Goal: Transaction & Acquisition: Purchase product/service

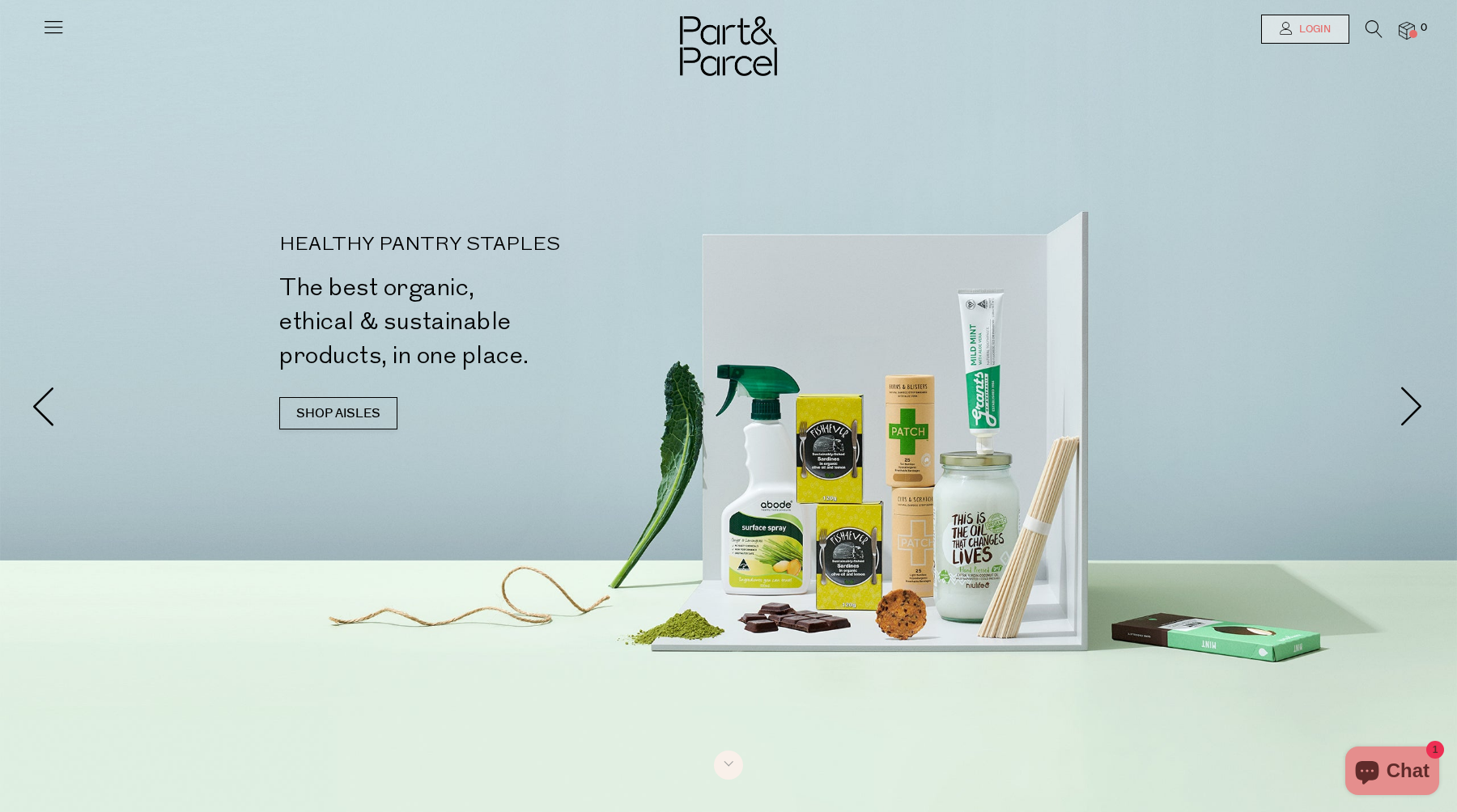
click at [1296, 34] on span "Login" at bounding box center [1313, 30] width 36 height 14
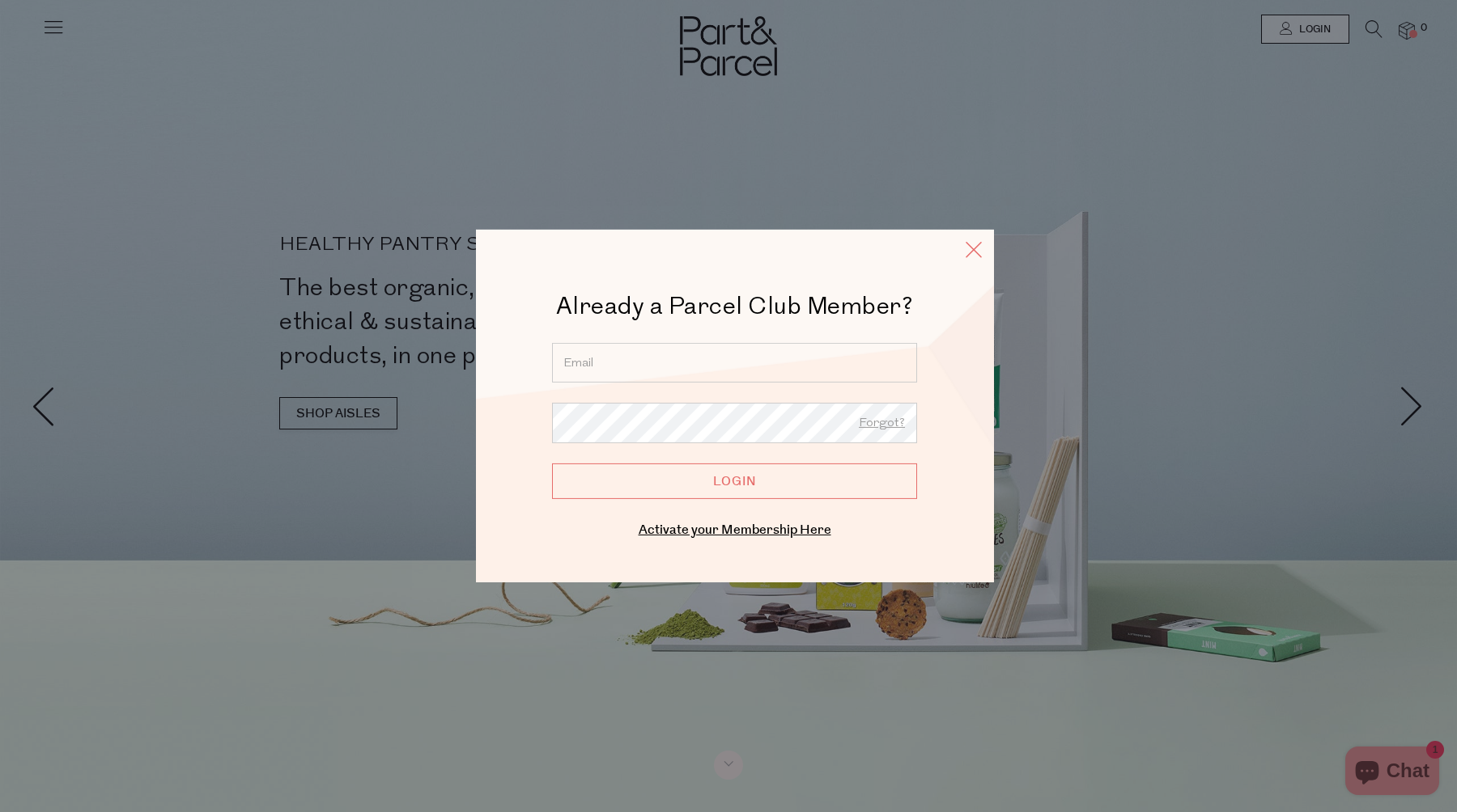
click at [969, 249] on icon at bounding box center [973, 249] width 24 height 23
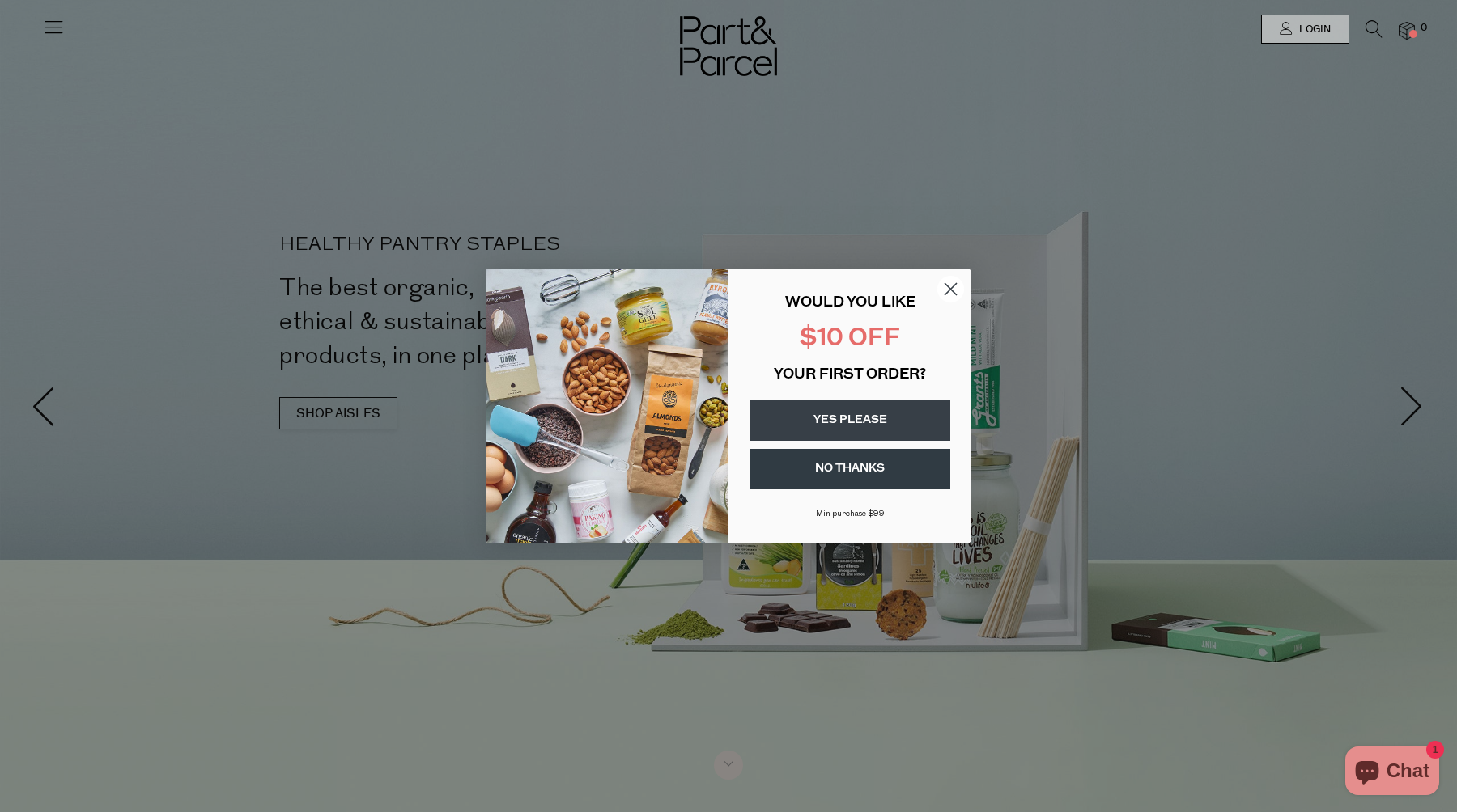
click at [946, 284] on icon "Close dialog" at bounding box center [950, 289] width 11 height 11
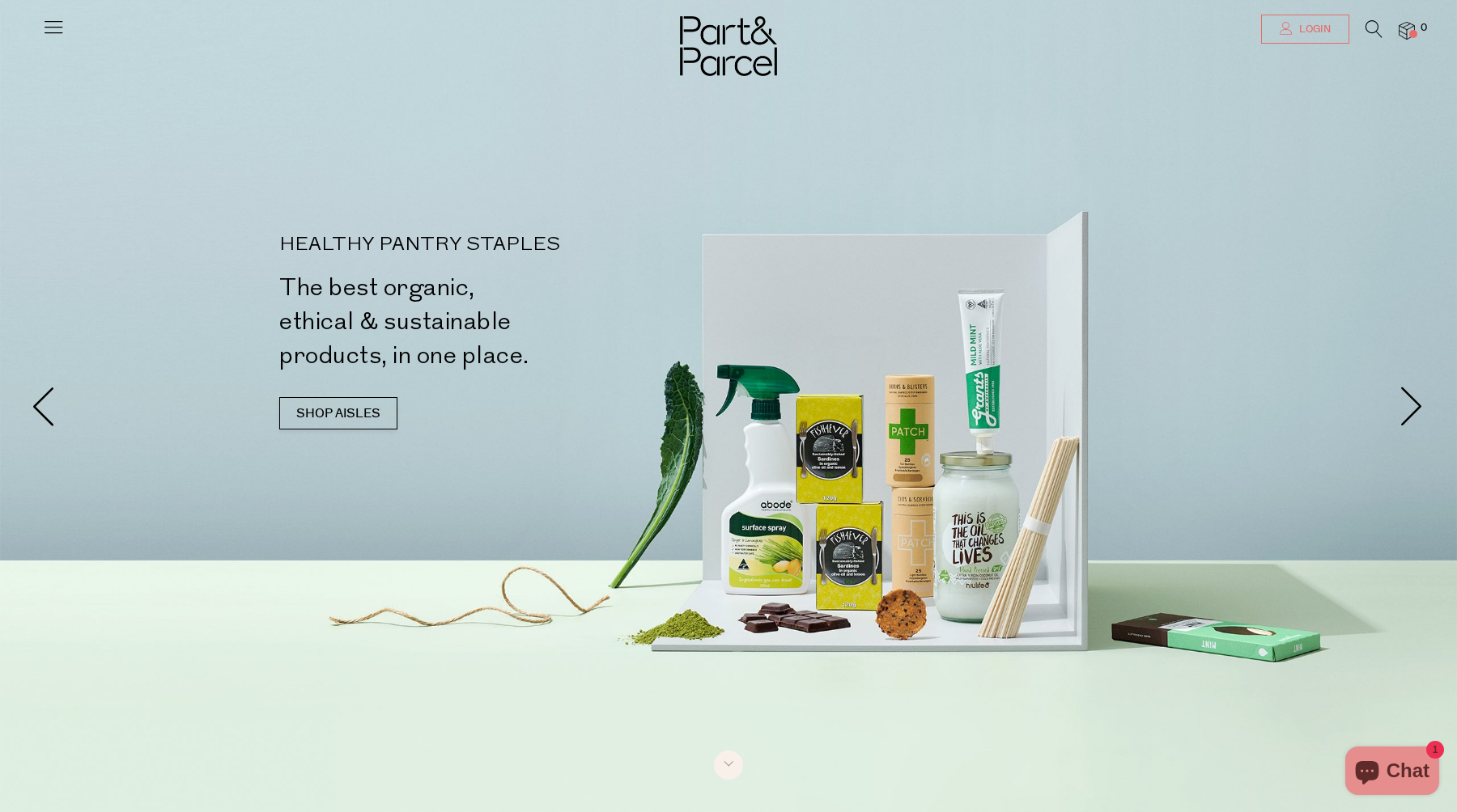
click at [1264, 34] on link "Login" at bounding box center [1305, 29] width 88 height 29
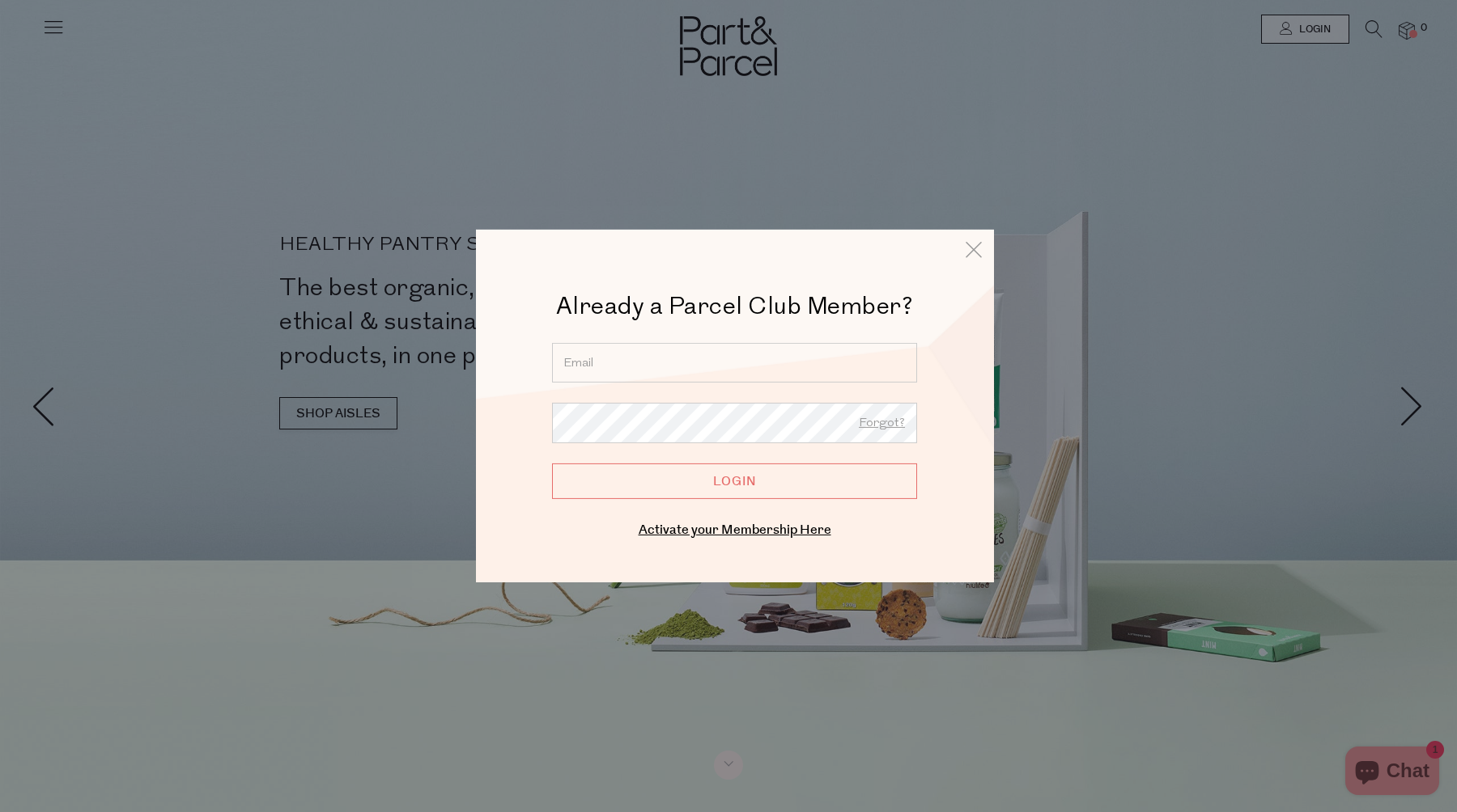
click at [710, 358] on input "email" at bounding box center [733, 363] width 365 height 40
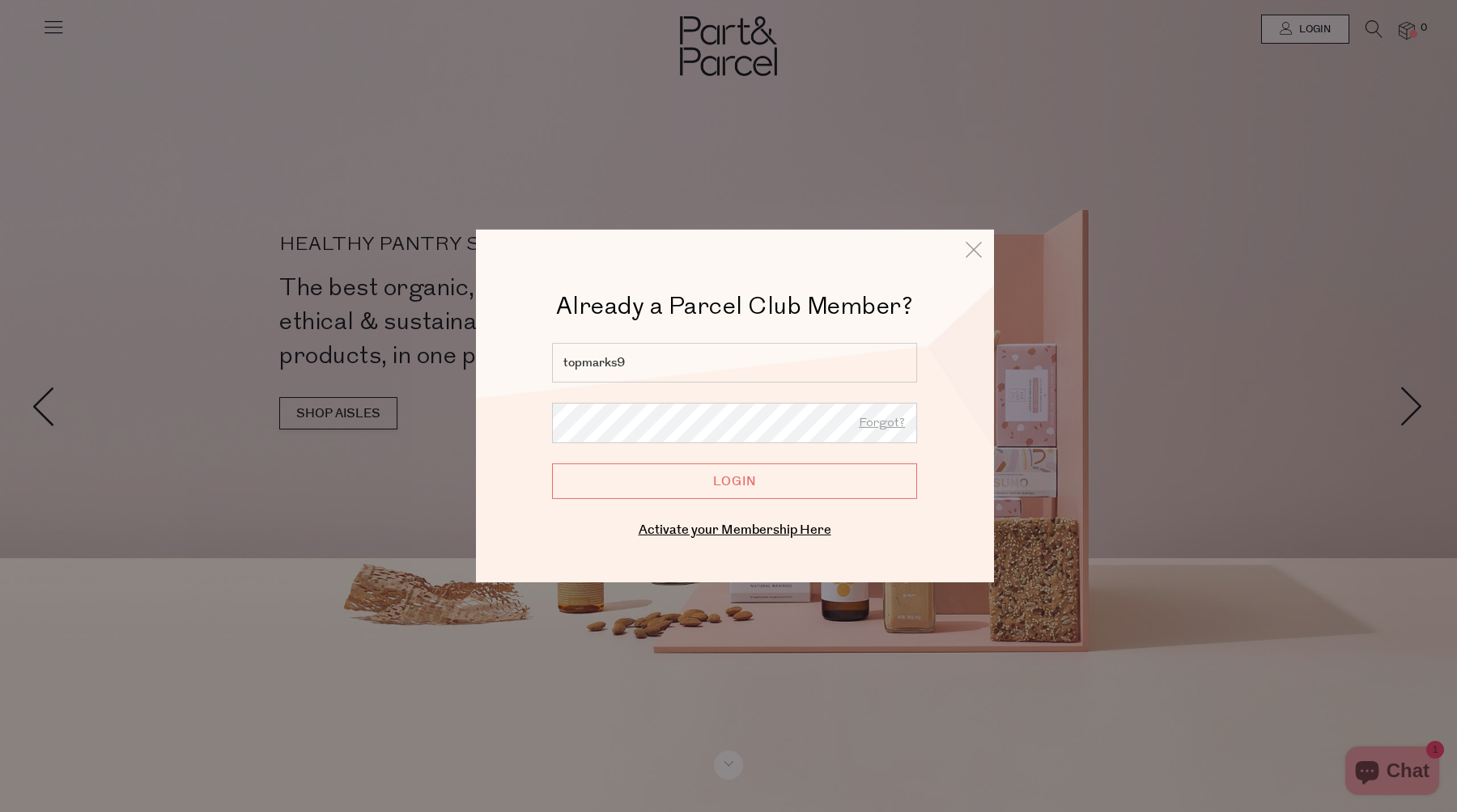
type input "topmarks99"
drag, startPoint x: 638, startPoint y: 362, endPoint x: 558, endPoint y: 357, distance: 80.2
click at [558, 357] on input "topmarks99" at bounding box center [733, 363] width 365 height 40
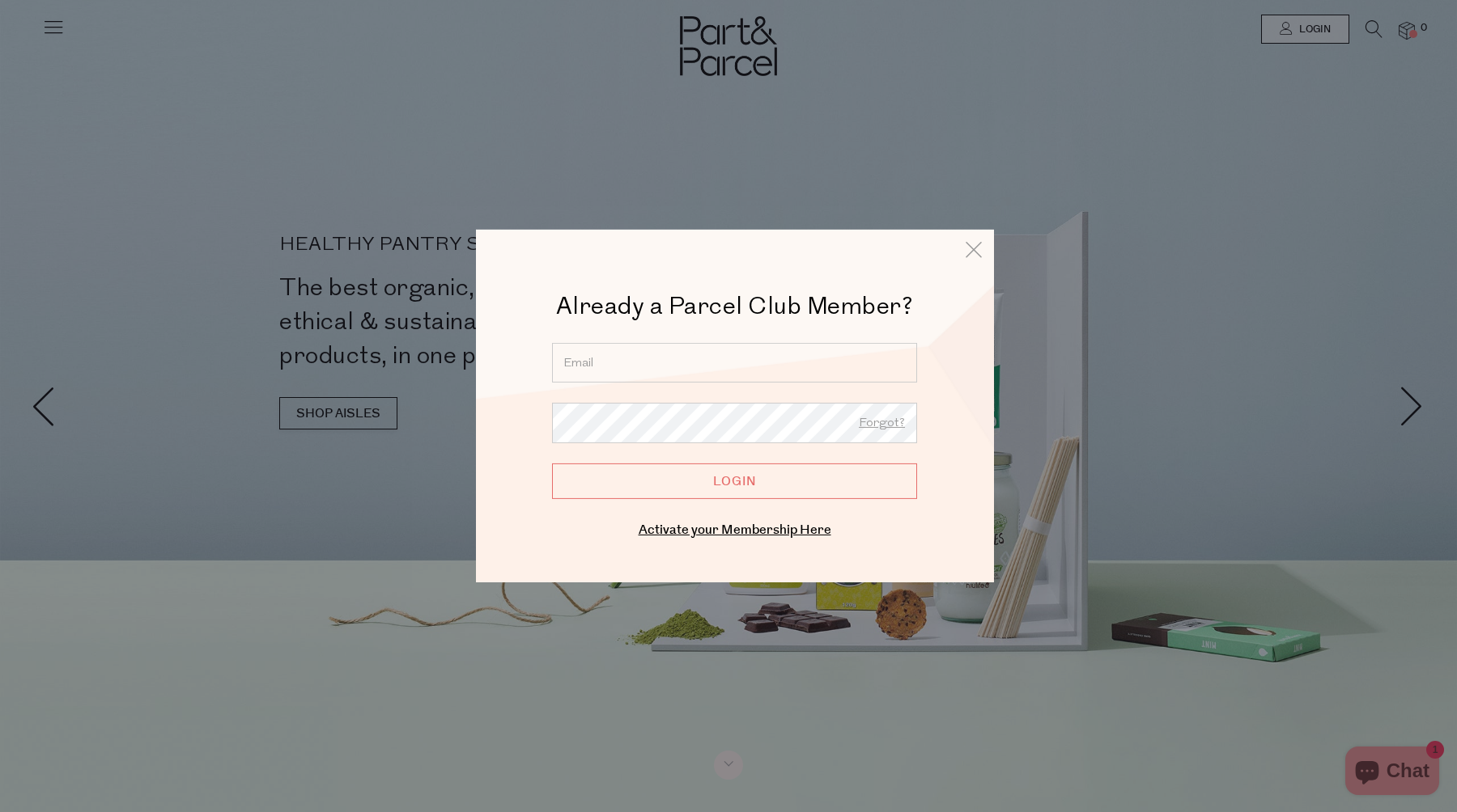
click at [568, 371] on input "email" at bounding box center [733, 363] width 365 height 40
type input "tay.e.marks@gmail.com"
click at [644, 481] on input "Login" at bounding box center [733, 481] width 365 height 36
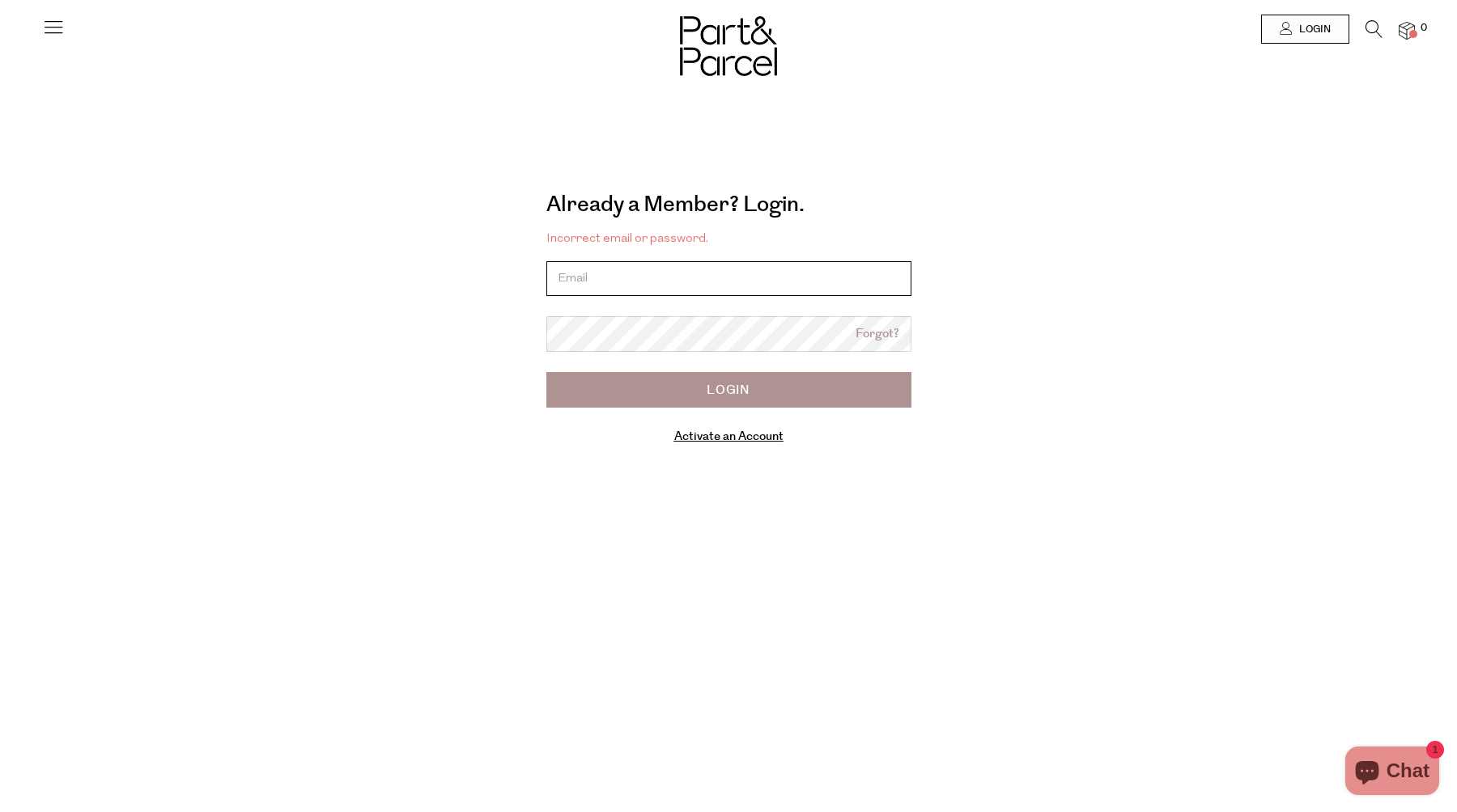
click at [661, 282] on input "email" at bounding box center [728, 279] width 365 height 35
type input "tay.e.marks@gmail.com"
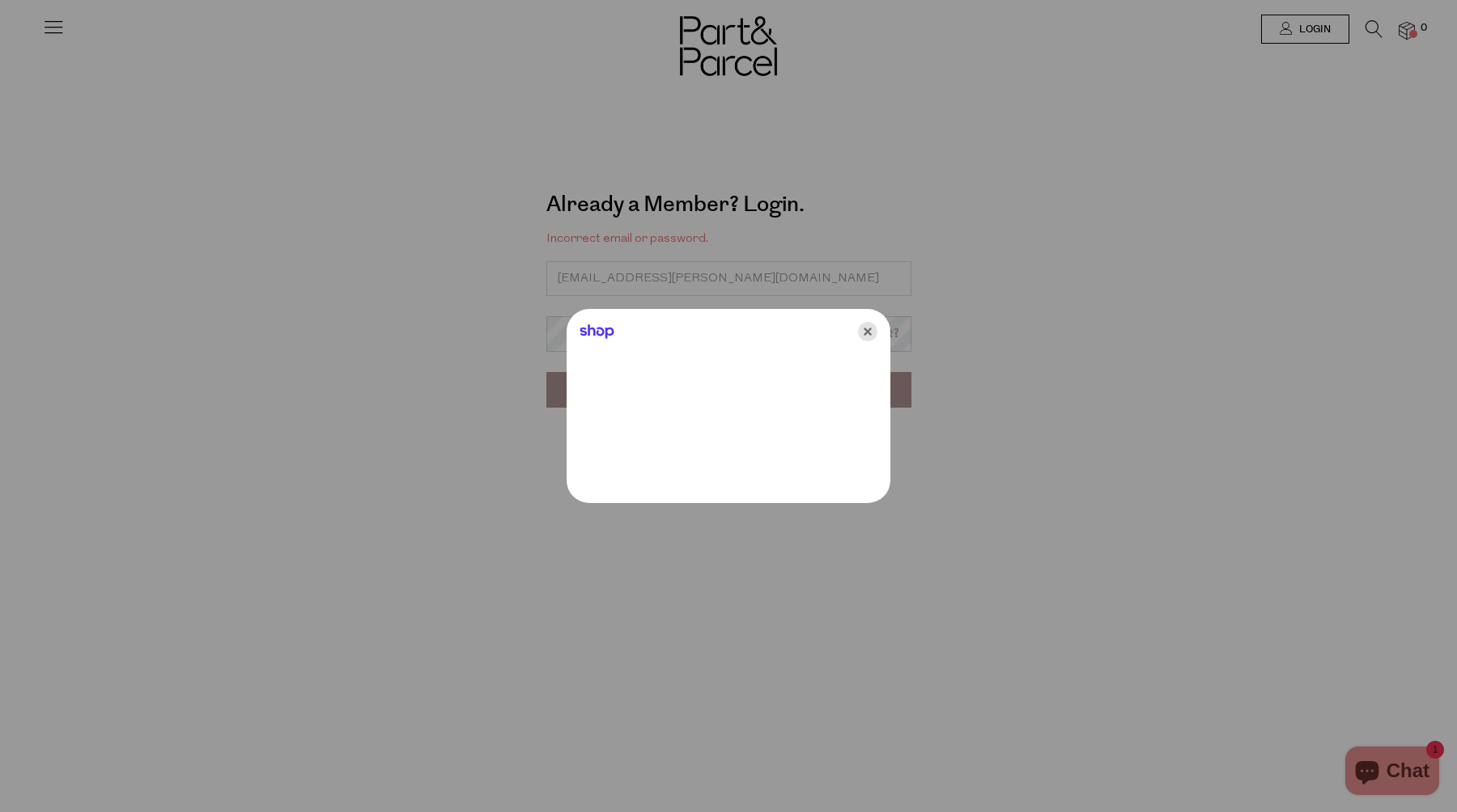
click at [869, 332] on icon "Close" at bounding box center [867, 331] width 19 height 19
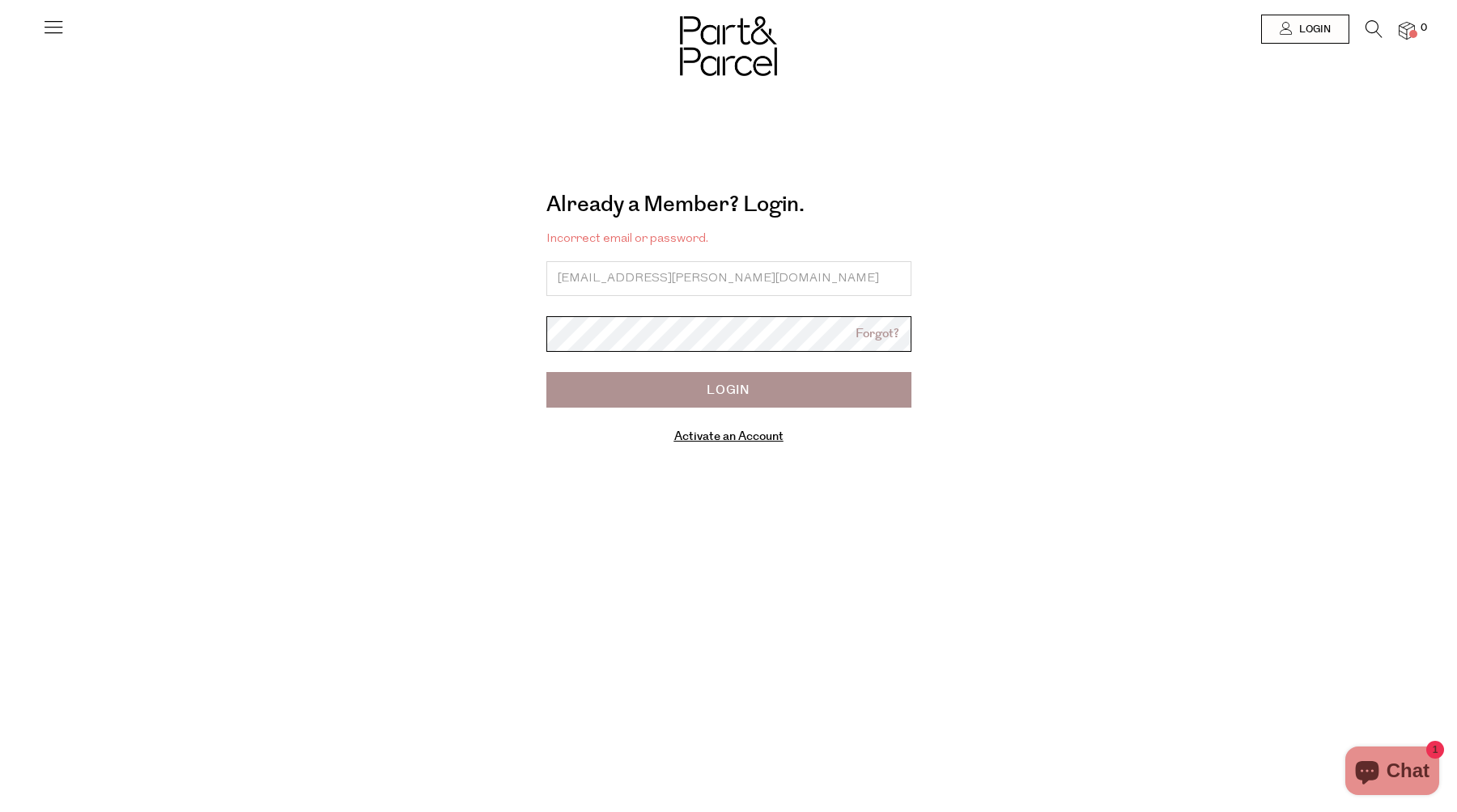
click at [547, 373] on input "Login" at bounding box center [728, 391] width 365 height 36
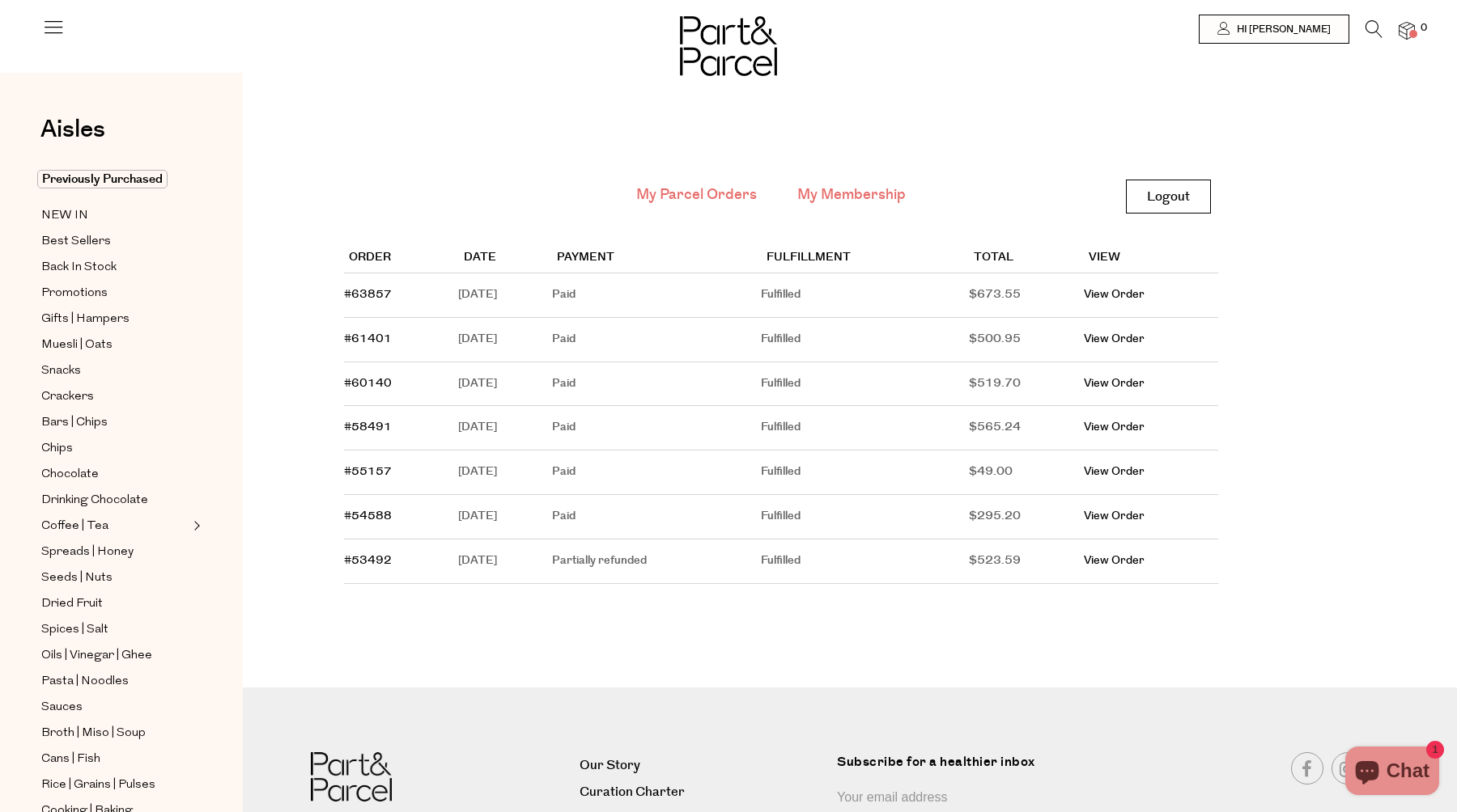
click at [858, 189] on link "My Membership" at bounding box center [851, 195] width 109 height 21
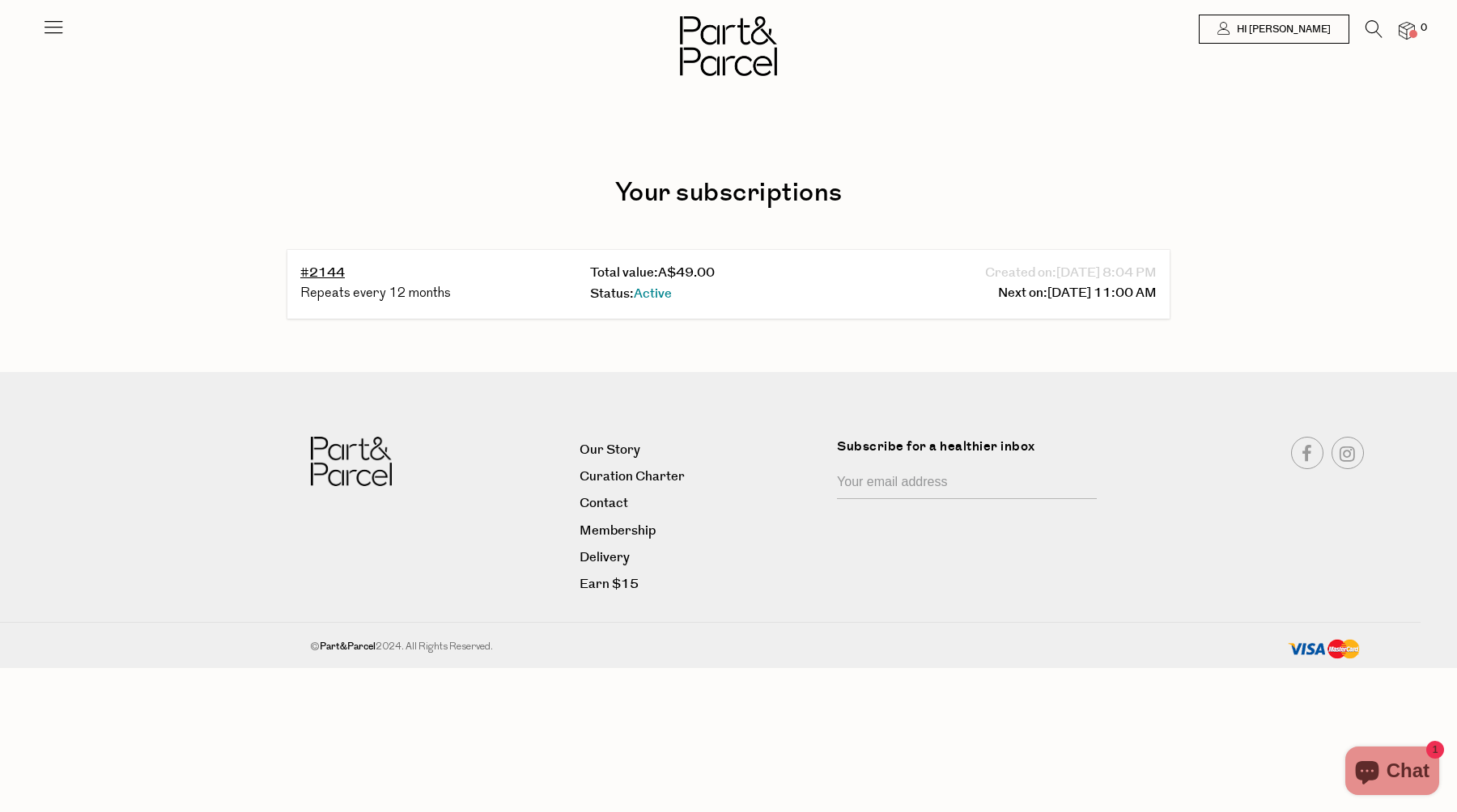
click at [49, 28] on icon at bounding box center [53, 26] width 23 height 23
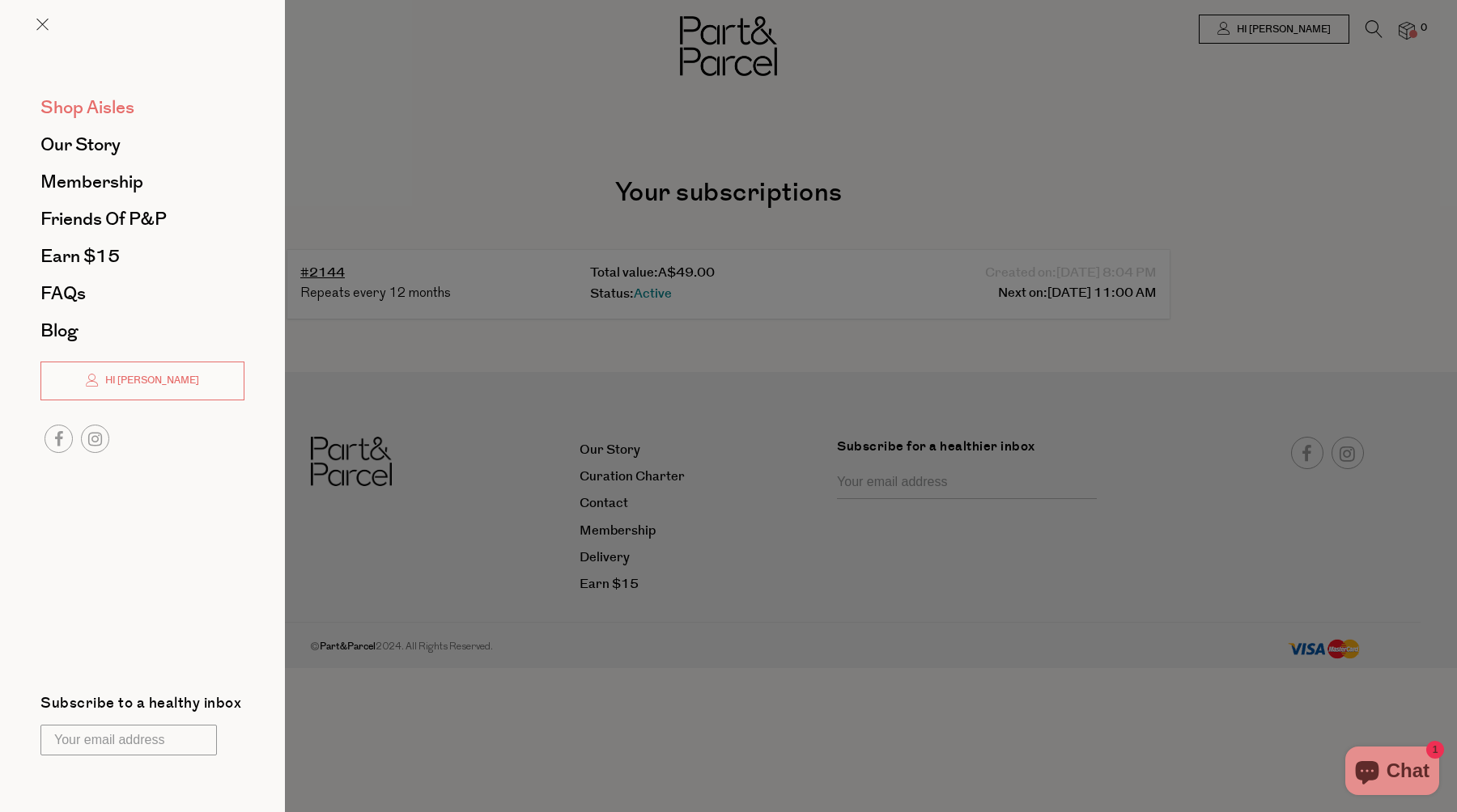
click at [63, 109] on span "Shop Aisles" at bounding box center [88, 108] width 94 height 26
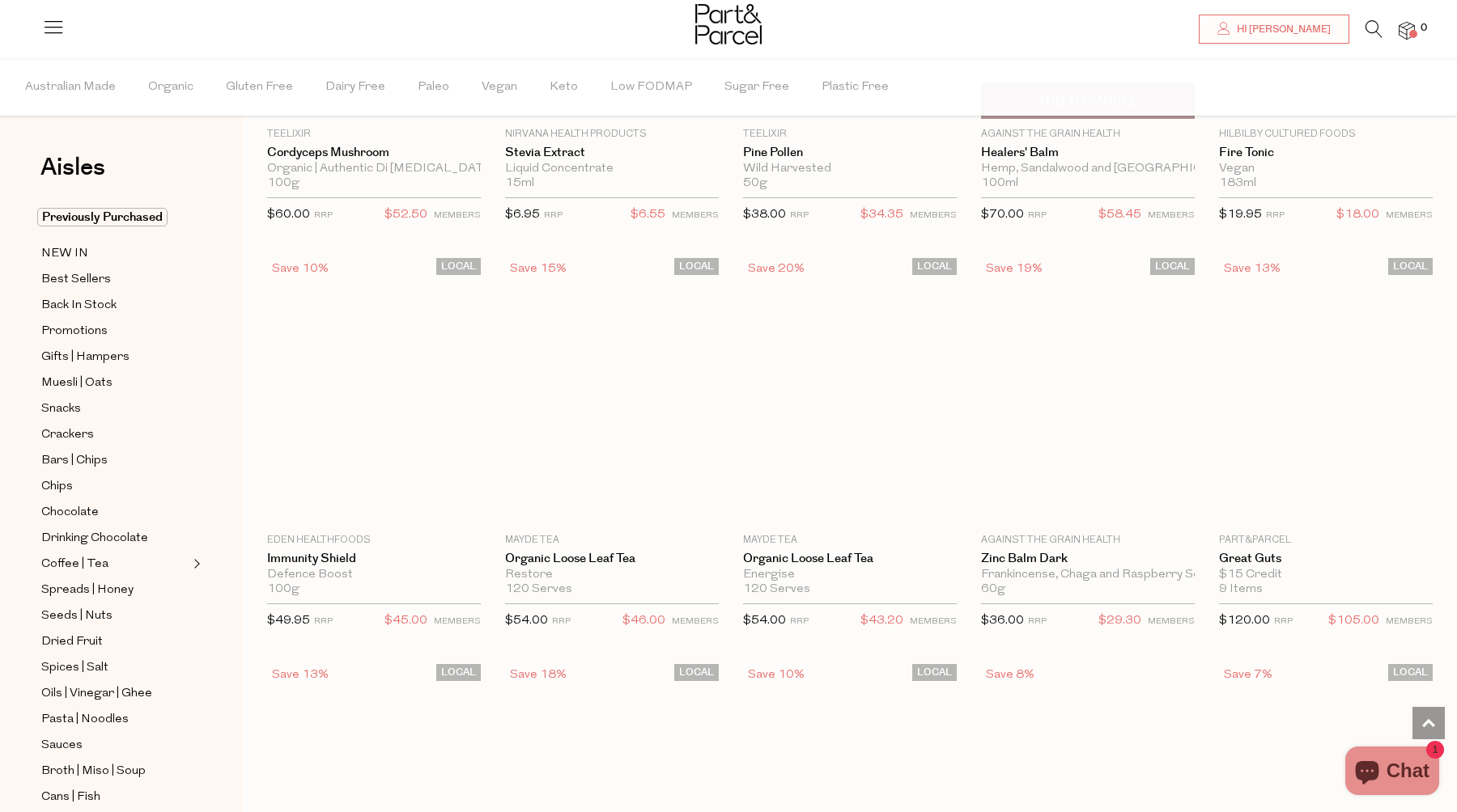
scroll to position [3103, 0]
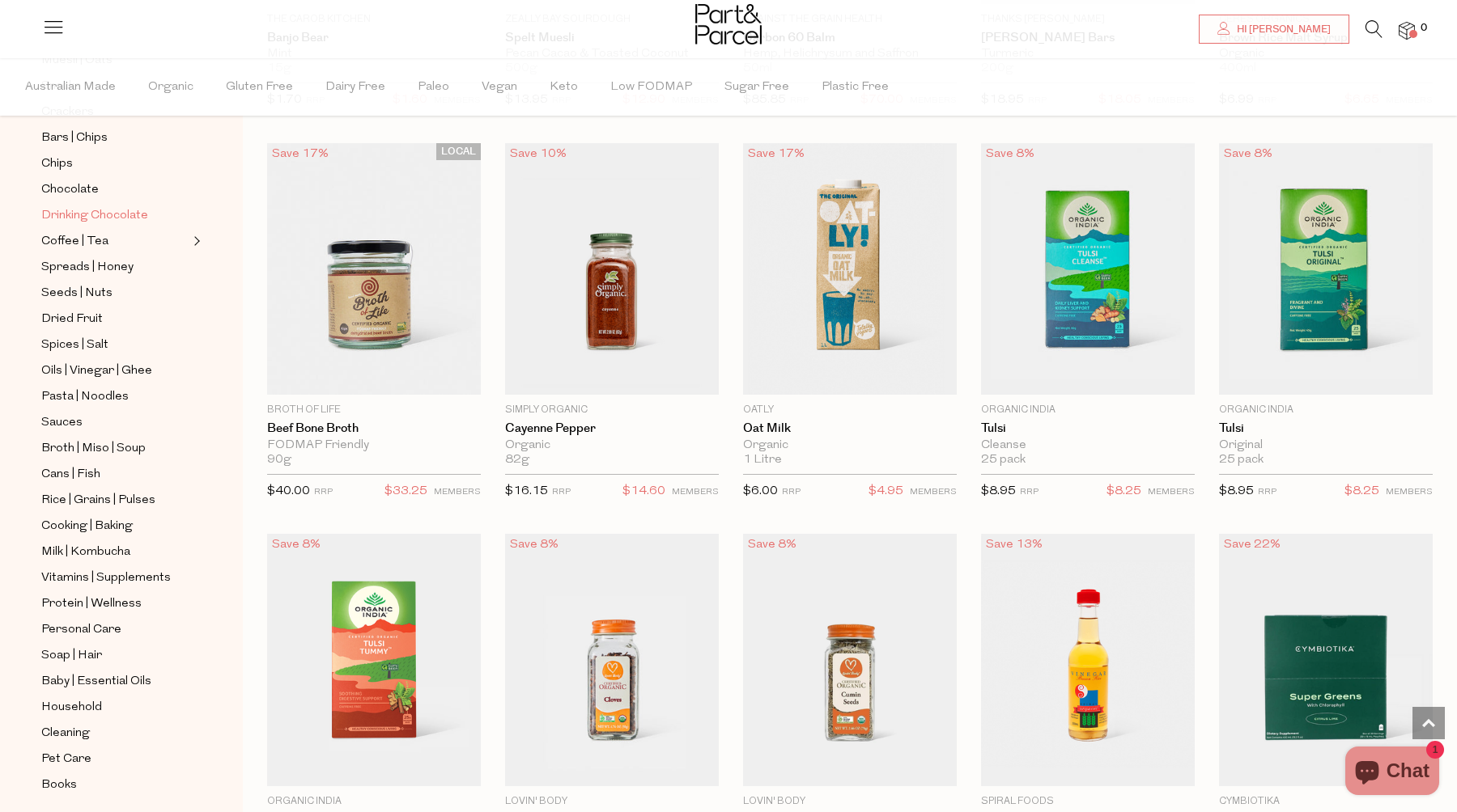
scroll to position [377, 0]
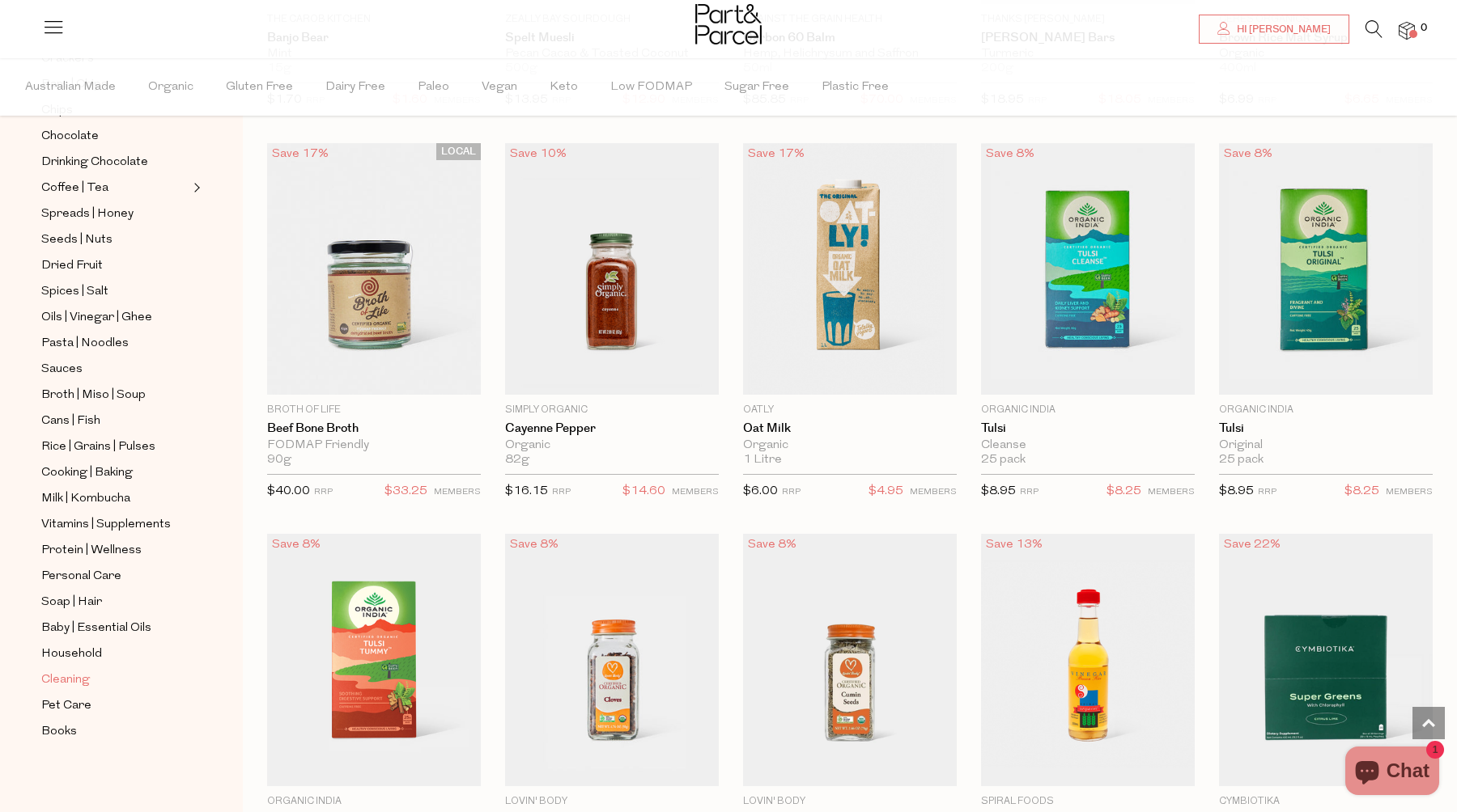
click at [58, 684] on span "Cleaning" at bounding box center [65, 680] width 49 height 19
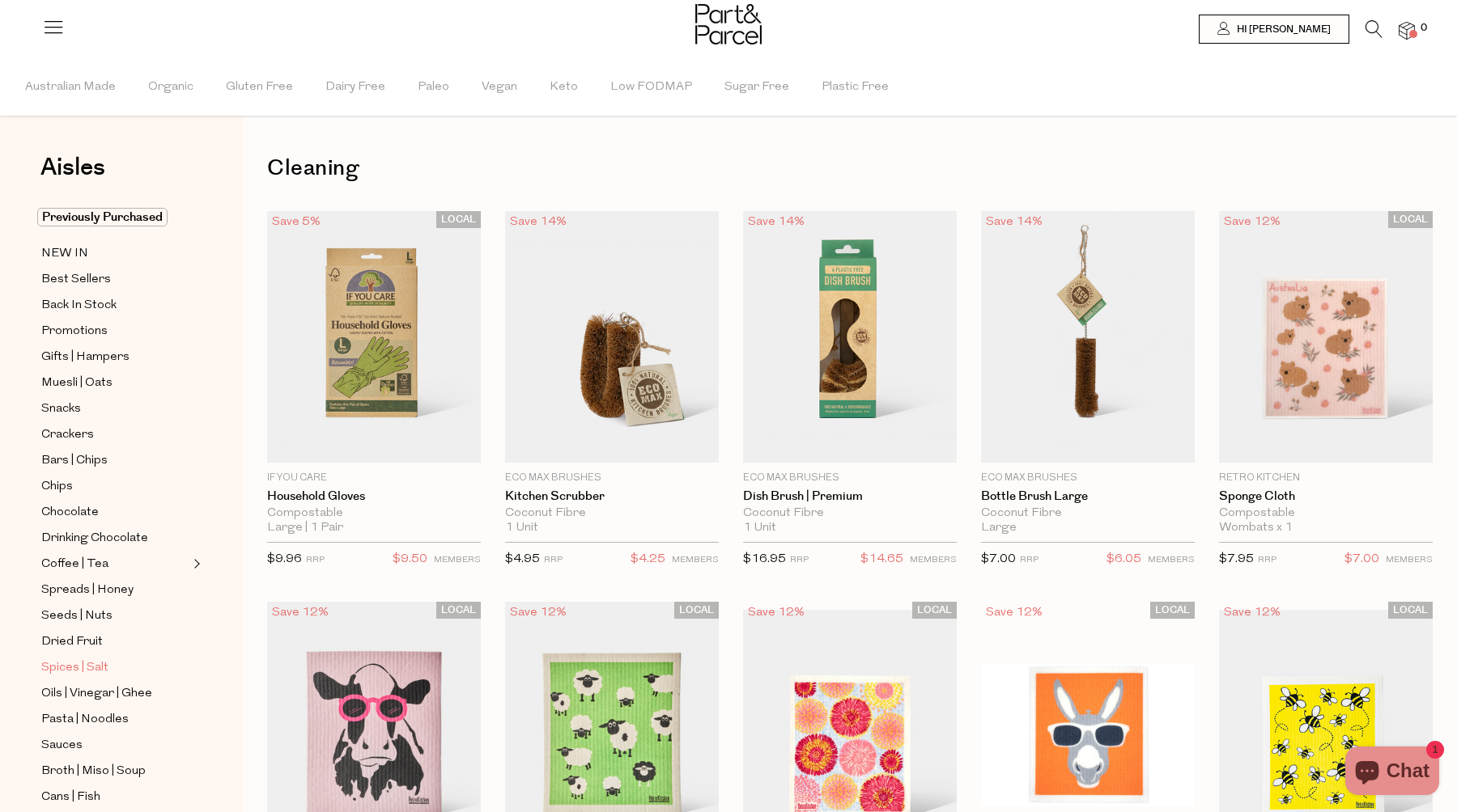
click at [56, 667] on span "Spices | Salt" at bounding box center [74, 667] width 67 height 19
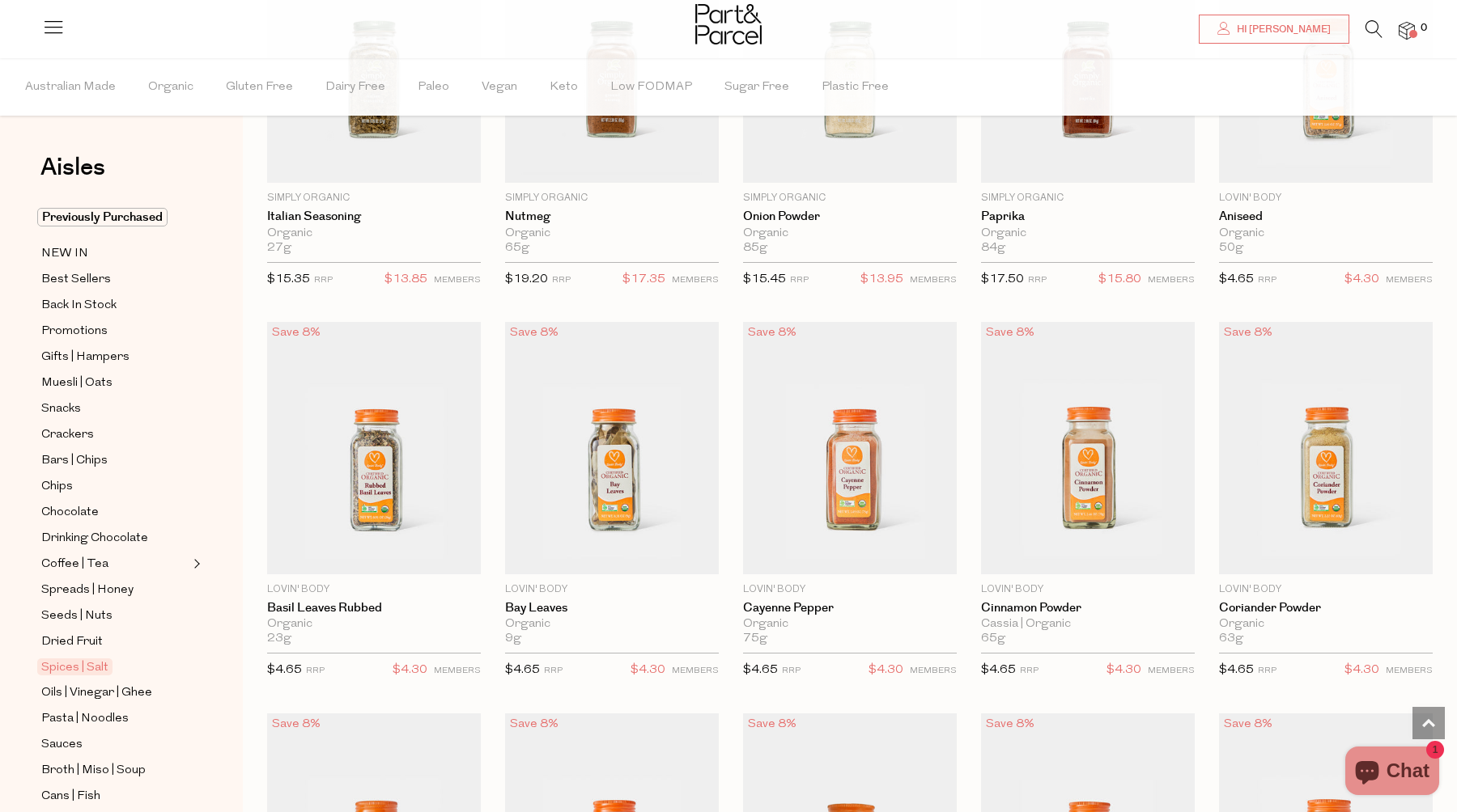
scroll to position [2258, 0]
click at [62, 641] on span "Dried Fruit" at bounding box center [72, 641] width 62 height 19
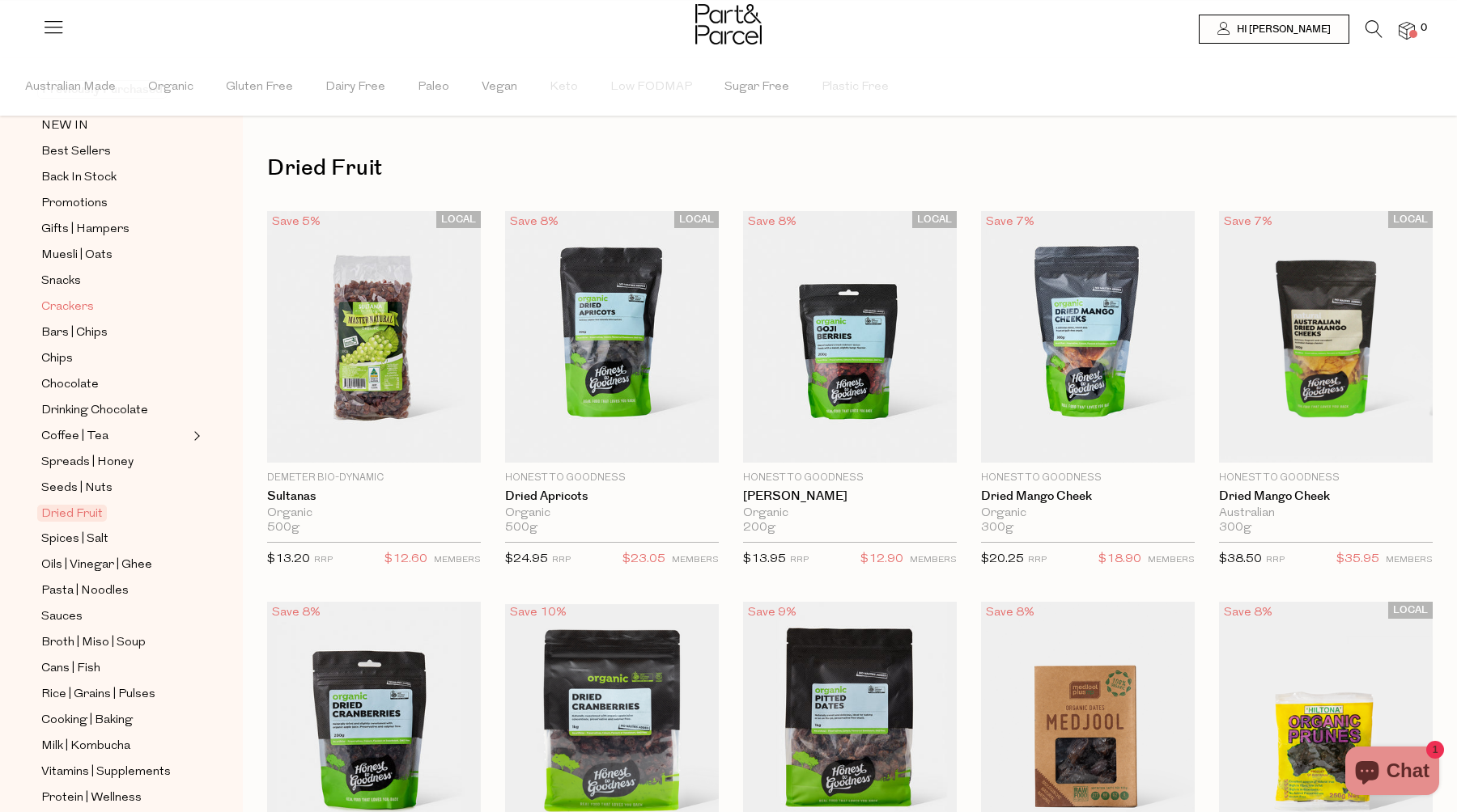
scroll to position [130, 0]
click at [164, 89] on span "Organic" at bounding box center [170, 87] width 45 height 57
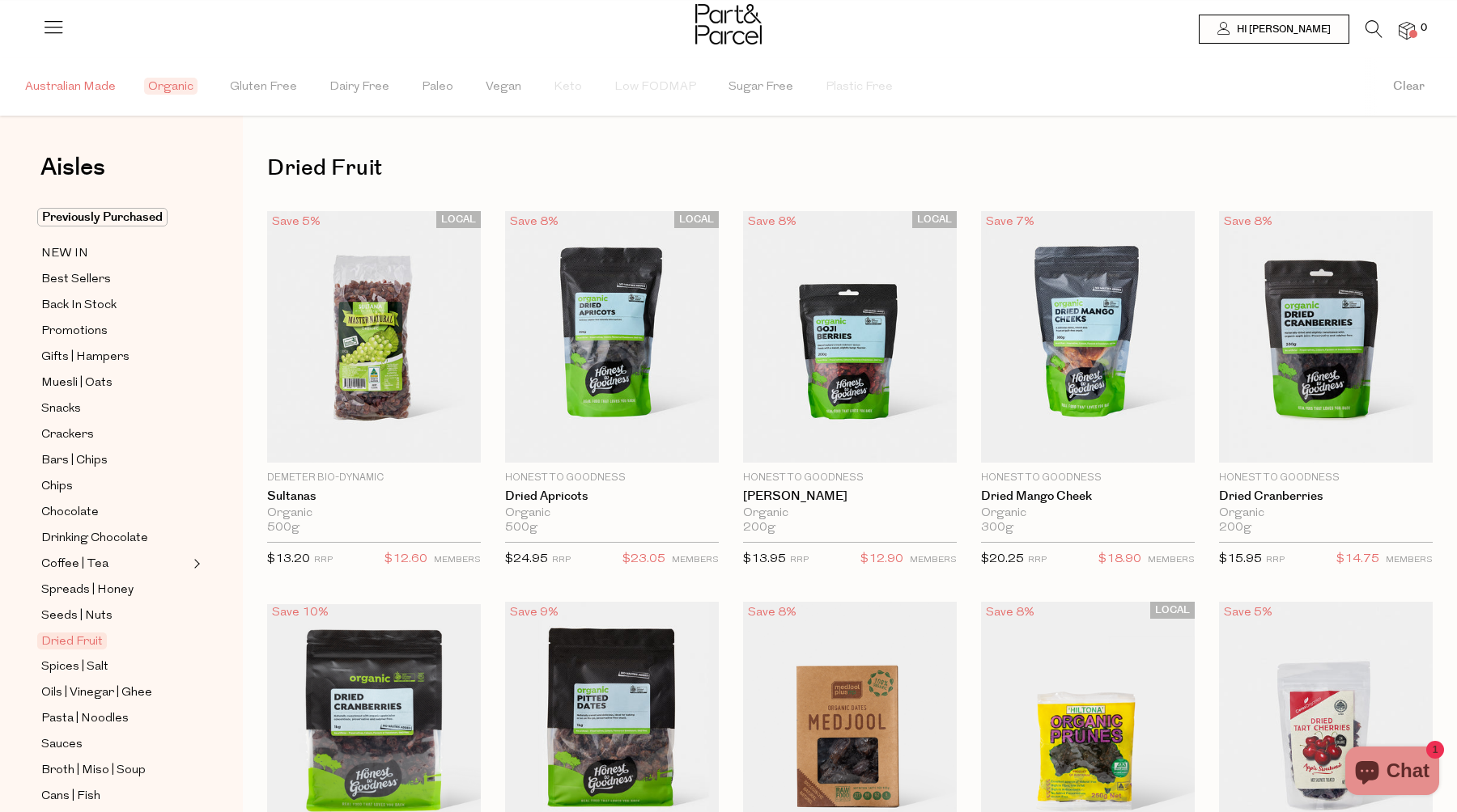
click at [87, 86] on span "Australian Made" at bounding box center [70, 87] width 91 height 57
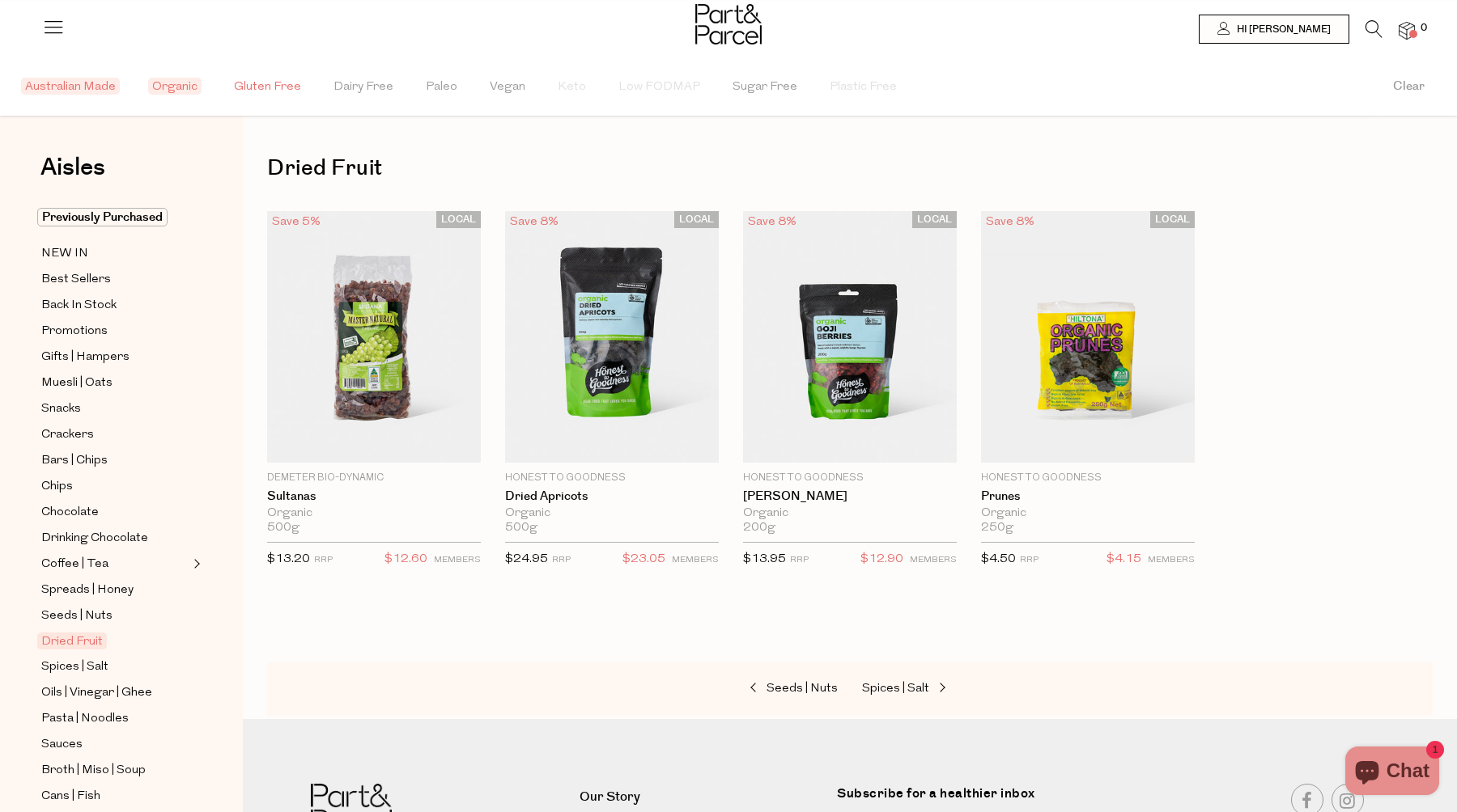
click at [245, 92] on span "Gluten Free" at bounding box center [267, 87] width 67 height 57
click at [365, 94] on span "Dairy Free" at bounding box center [368, 87] width 60 height 57
click at [364, 87] on span "Dairy Free" at bounding box center [368, 86] width 68 height 17
click at [284, 78] on span "Gluten Free" at bounding box center [267, 86] width 75 height 17
click at [167, 87] on span "Organic" at bounding box center [174, 86] width 53 height 17
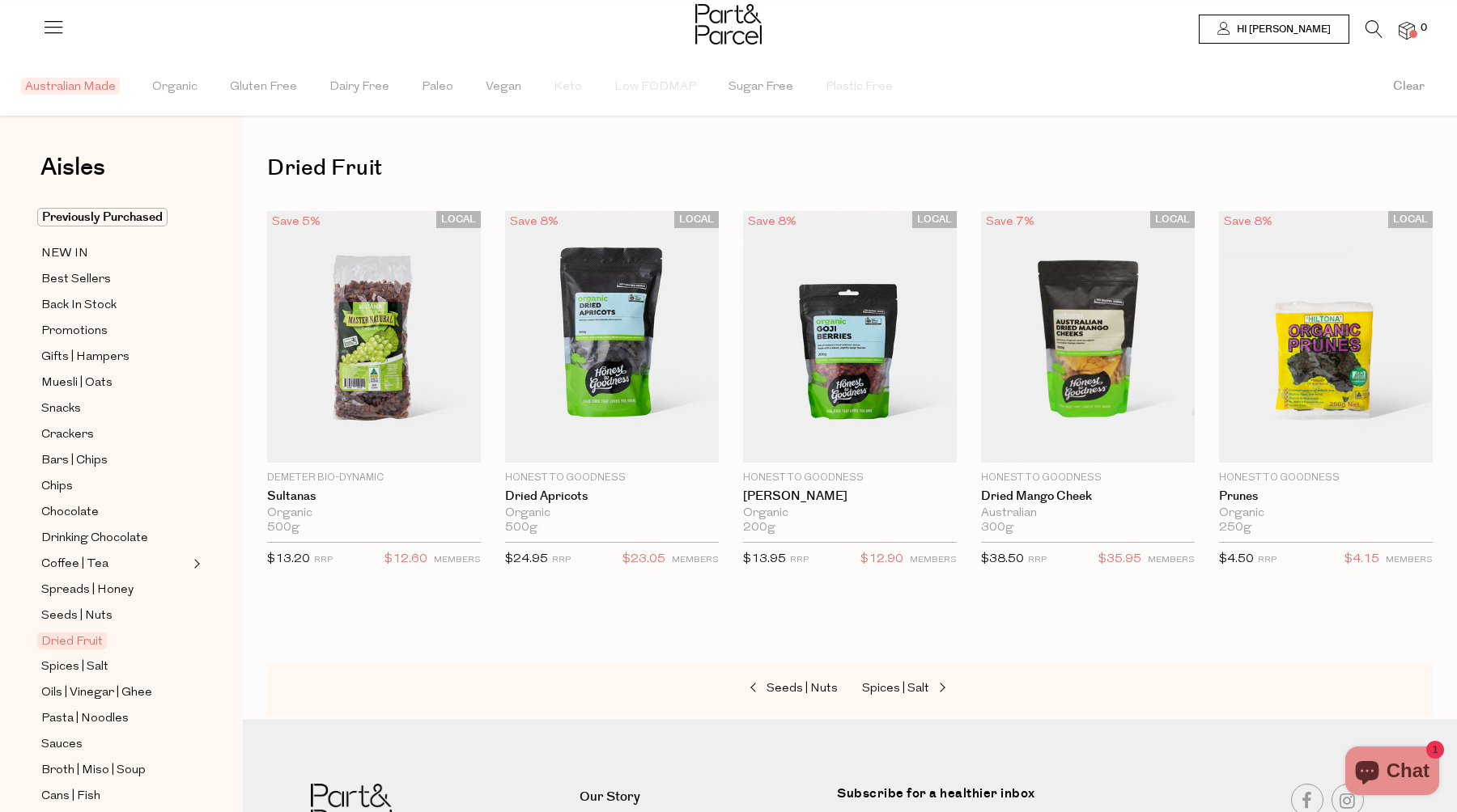
click at [89, 80] on span "Australian Made" at bounding box center [70, 86] width 99 height 17
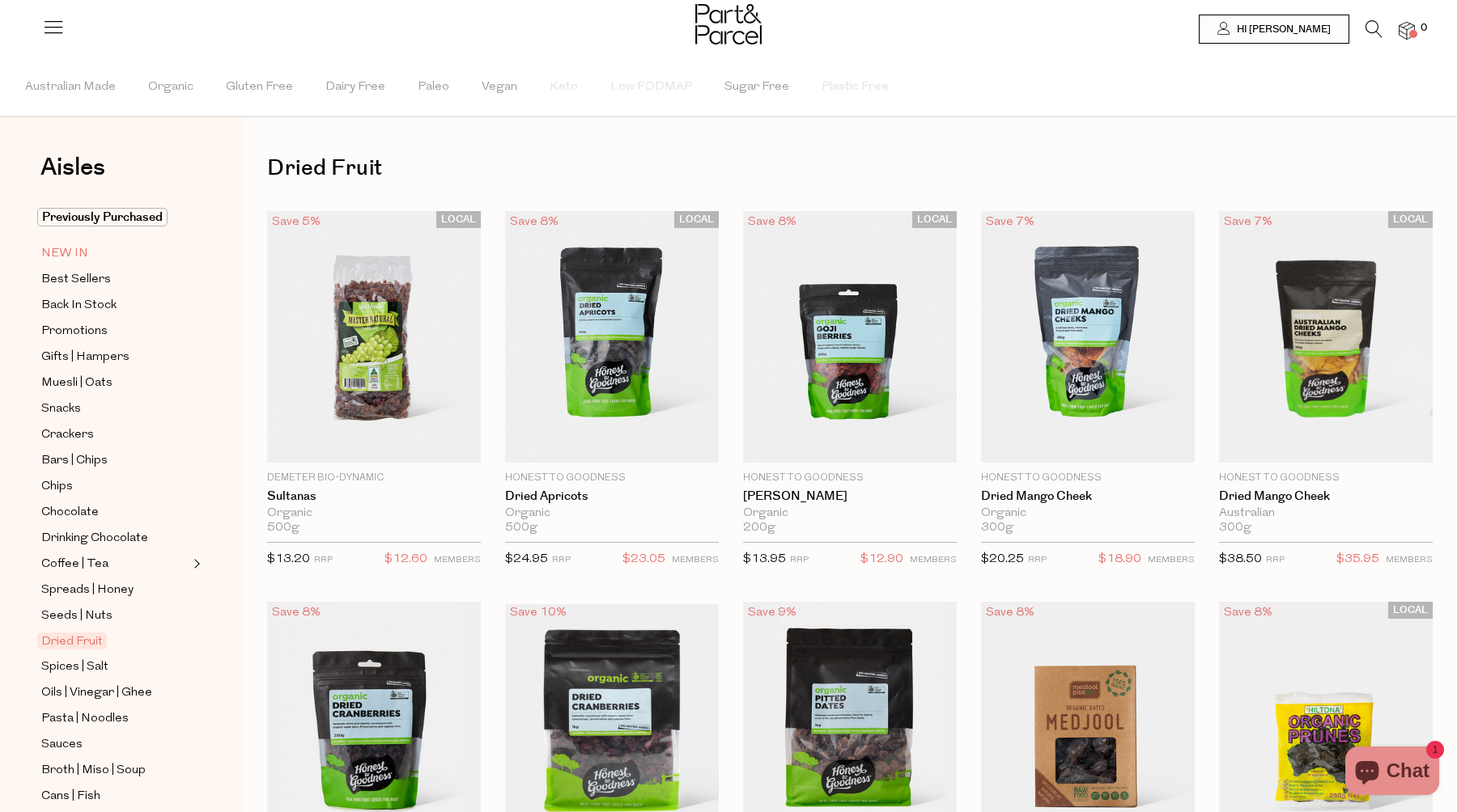
click at [75, 254] on span "NEW IN" at bounding box center [64, 254] width 47 height 19
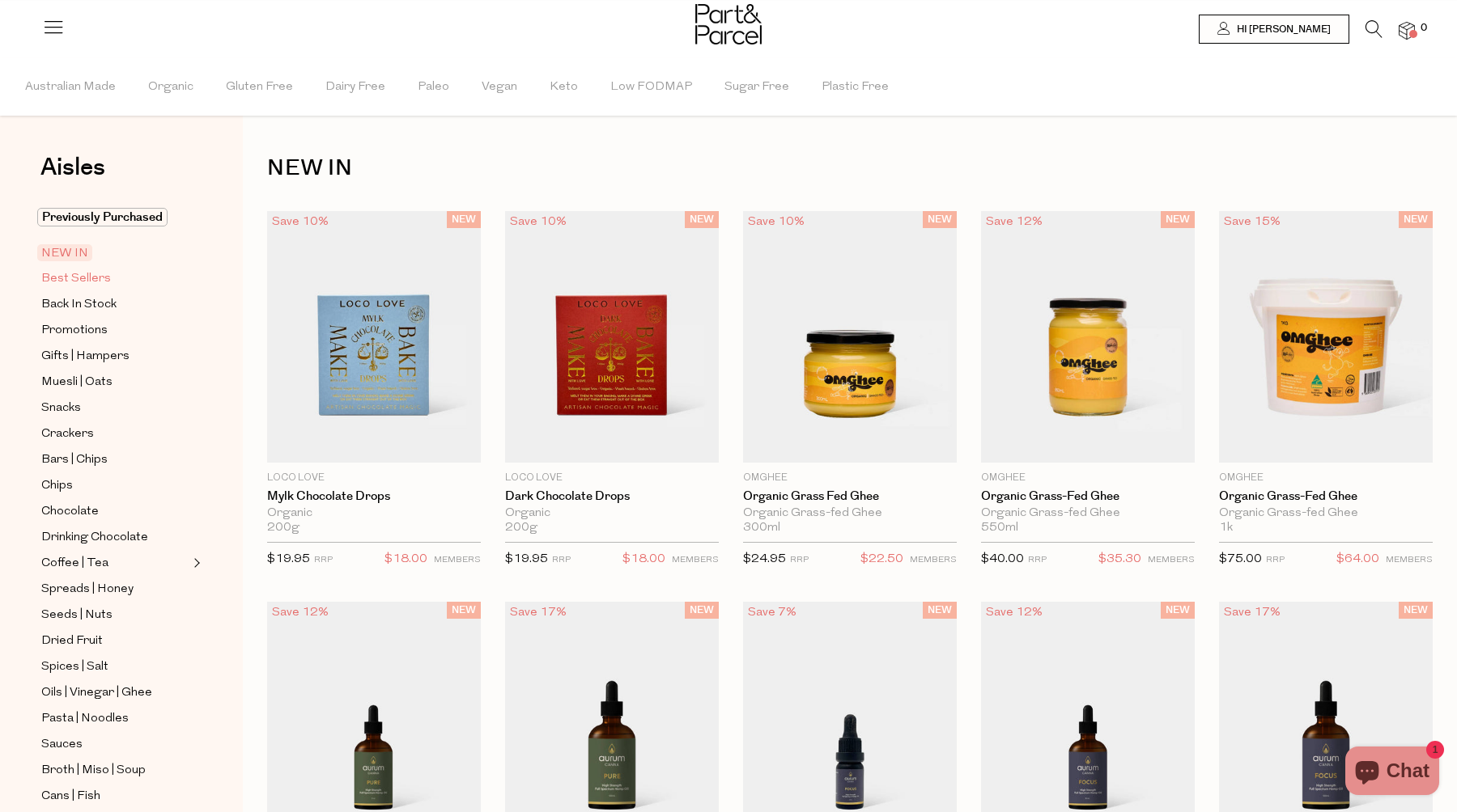
click at [84, 280] on span "Best Sellers" at bounding box center [76, 279] width 70 height 19
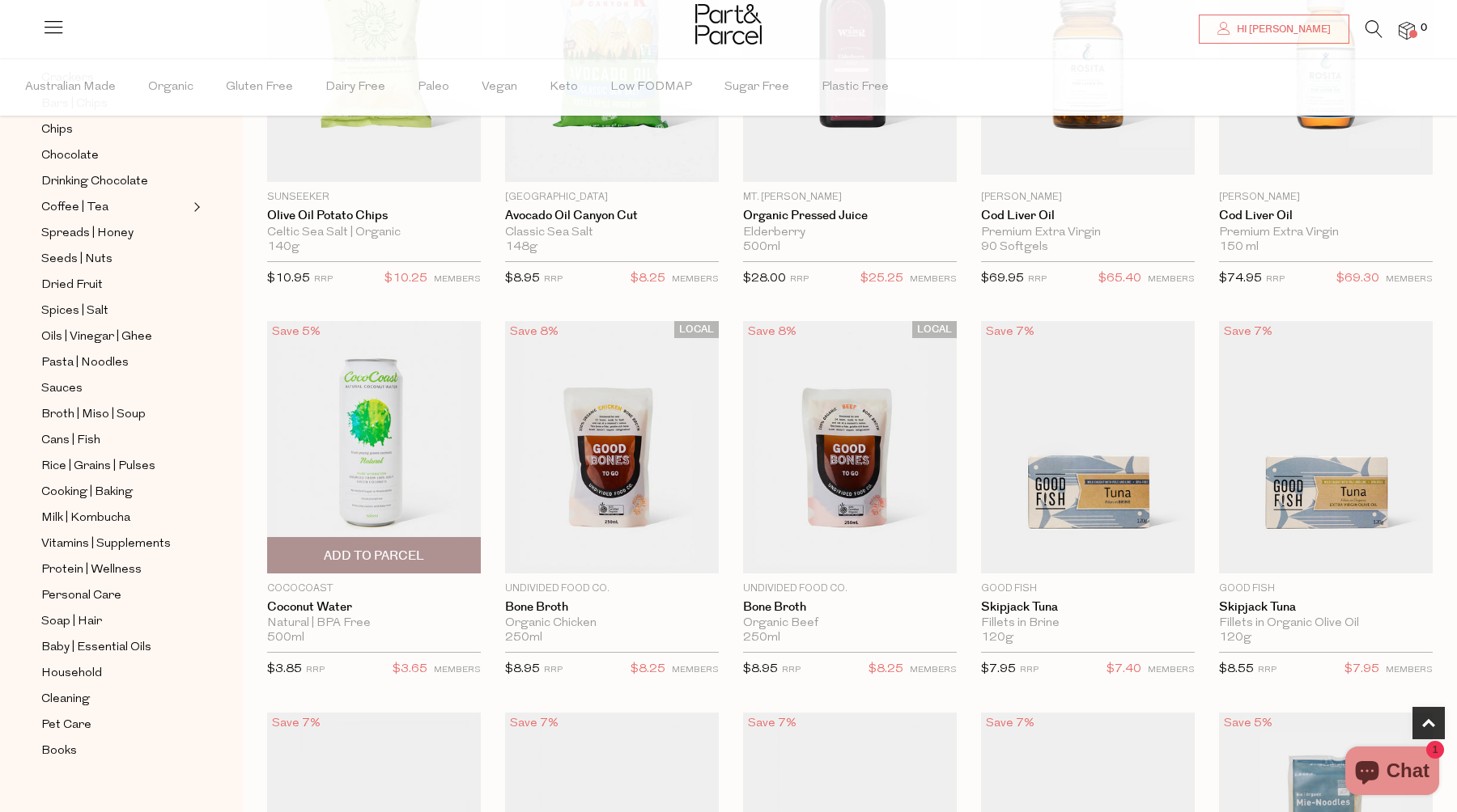
scroll to position [726, 0]
